Goal: Transaction & Acquisition: Obtain resource

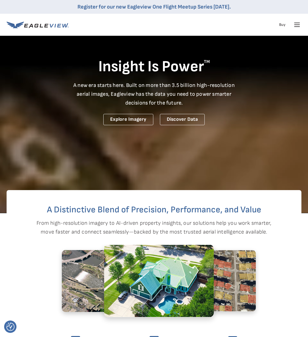
click at [280, 24] on link "Buy" at bounding box center [282, 24] width 6 height 5
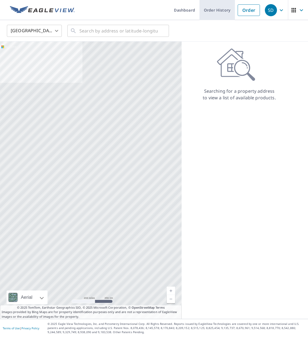
click at [224, 9] on link "Order History" at bounding box center [217, 10] width 35 height 20
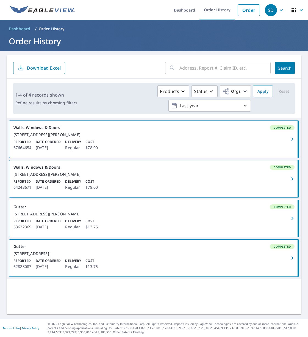
click at [113, 135] on div "12723 Autumn Mill Dr Houston, TX 77070" at bounding box center [153, 134] width 281 height 5
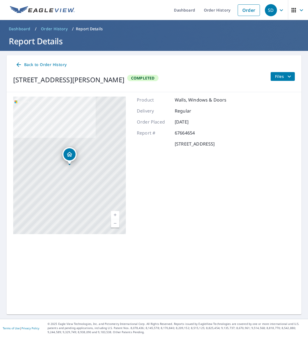
click at [291, 75] on icon "filesDropdownBtn-67664654" at bounding box center [289, 76] width 7 height 7
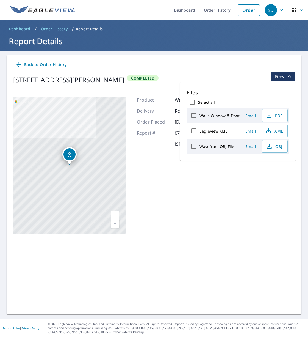
click at [193, 100] on input "Select all" at bounding box center [193, 102] width 12 height 12
checkbox input "true"
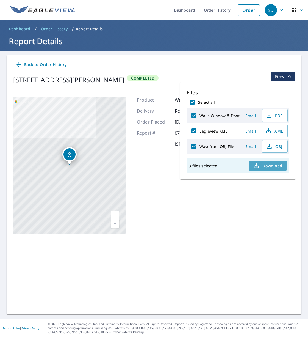
click at [265, 164] on span "Download" at bounding box center [267, 165] width 29 height 7
click at [163, 152] on div "Product Walls, Windows & Doors Delivery Regular Order Placed Sep 30, 2025 Repor…" at bounding box center [182, 164] width 90 height 137
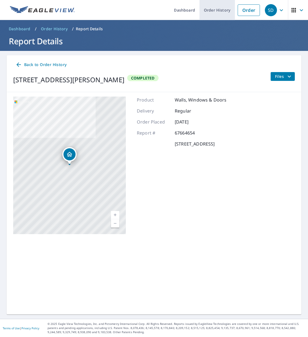
click at [217, 10] on link "Order History" at bounding box center [217, 10] width 35 height 20
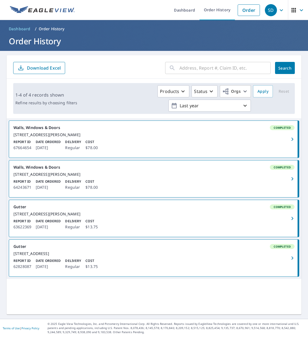
click at [184, 130] on div "Walls, Windows & Doors Completed" at bounding box center [153, 127] width 281 height 5
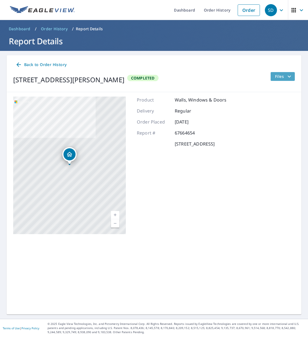
click at [290, 75] on icon "filesDropdownBtn-67664654" at bounding box center [289, 76] width 7 height 7
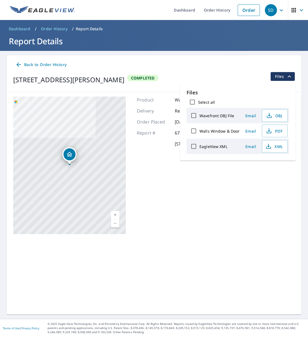
click at [193, 131] on input "Walls Window & Door" at bounding box center [194, 131] width 12 height 12
checkbox input "true"
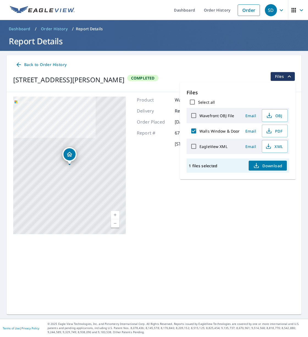
click at [276, 165] on span "Download" at bounding box center [267, 165] width 29 height 7
